Goal: Find contact information: Find contact information

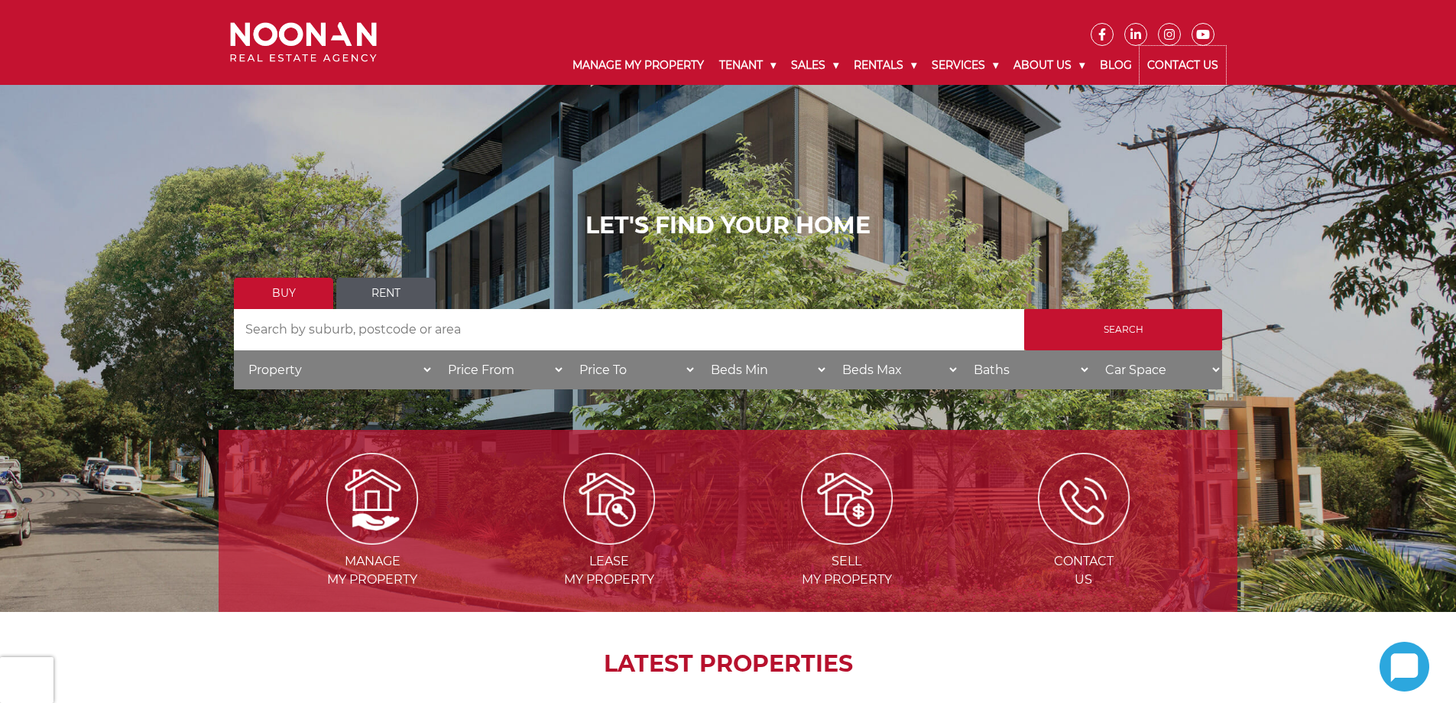
click at [1183, 69] on link "Contact Us" at bounding box center [1183, 65] width 86 height 39
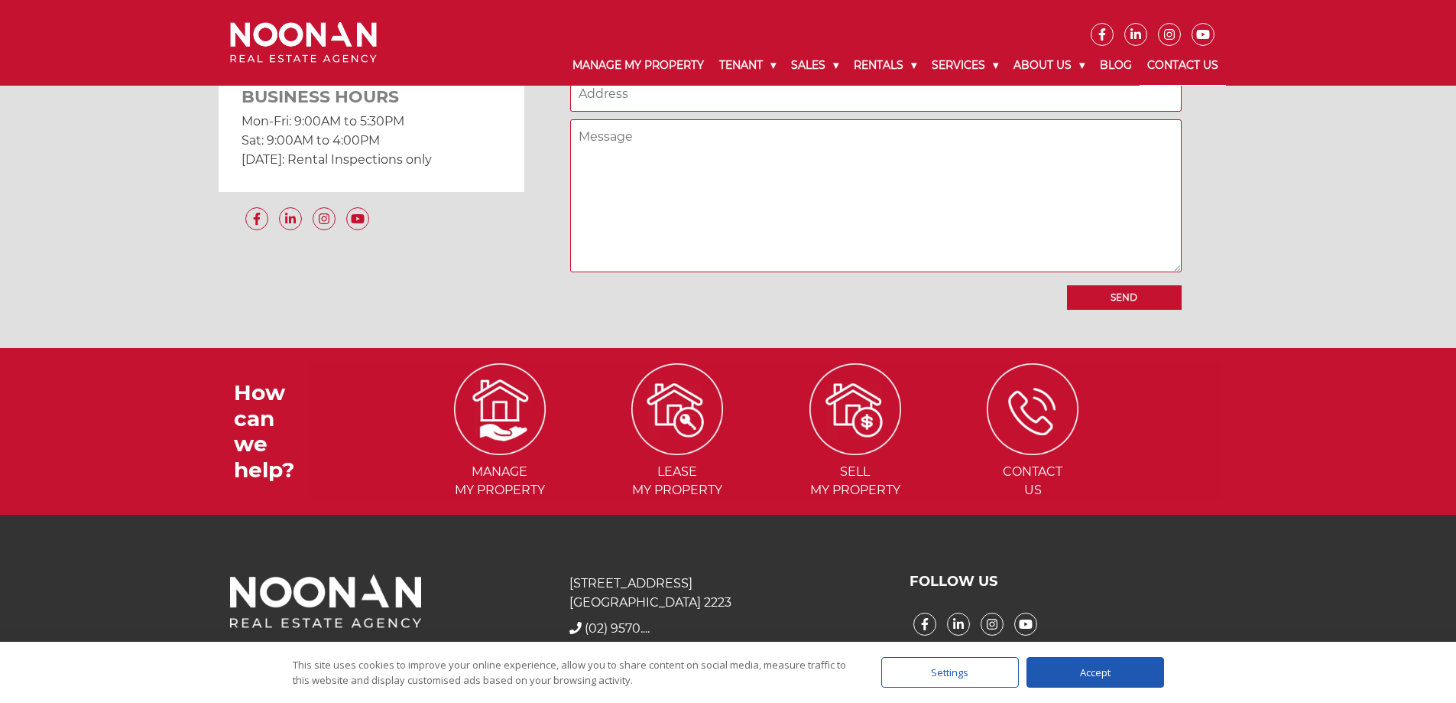
scroll to position [1223, 0]
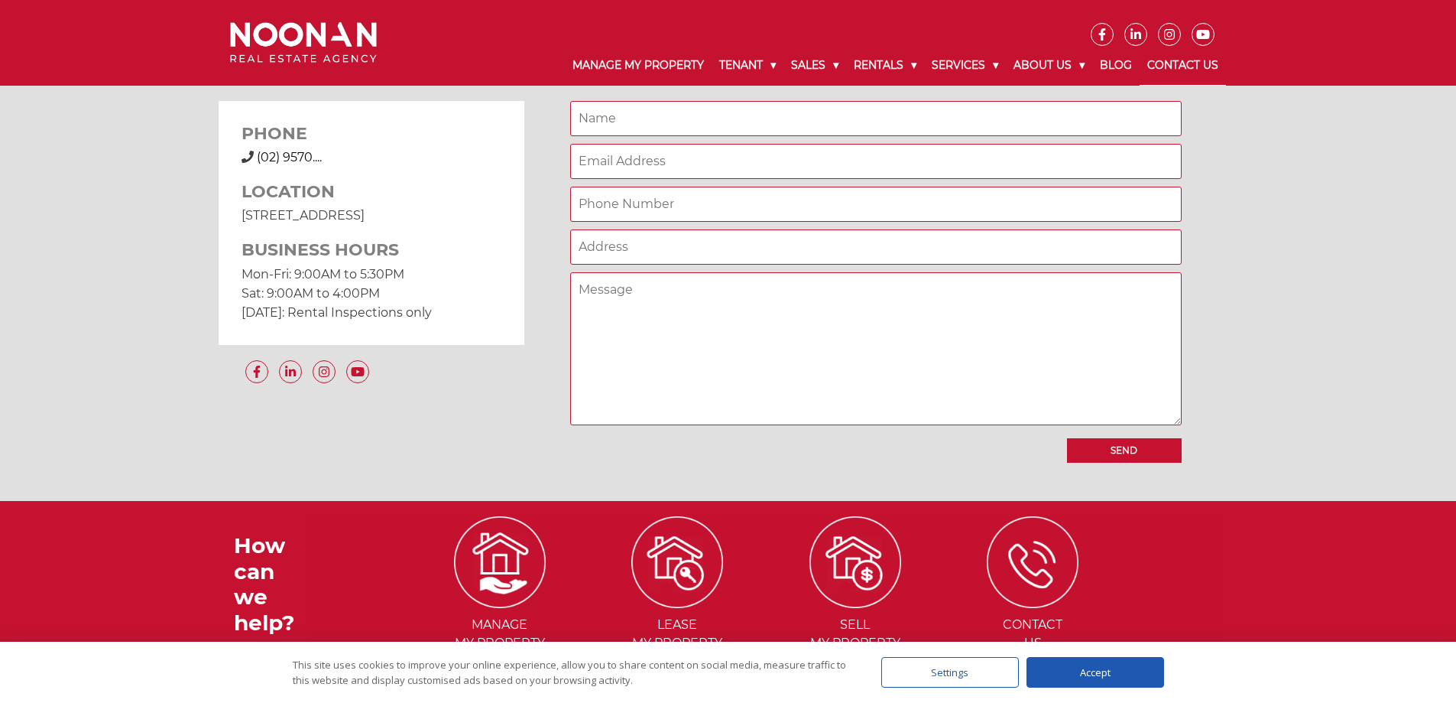
click at [282, 153] on span "(02) 9570...." at bounding box center [289, 157] width 65 height 15
